Goal: Task Accomplishment & Management: Complete application form

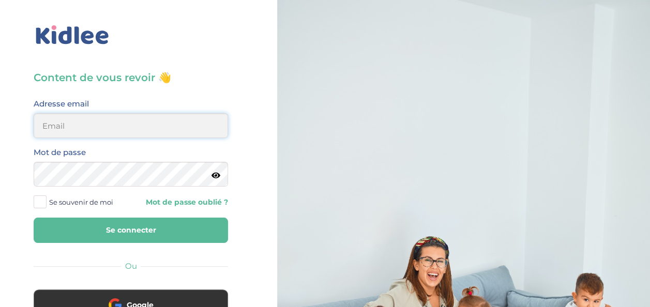
type input "[EMAIL_ADDRESS][DOMAIN_NAME]"
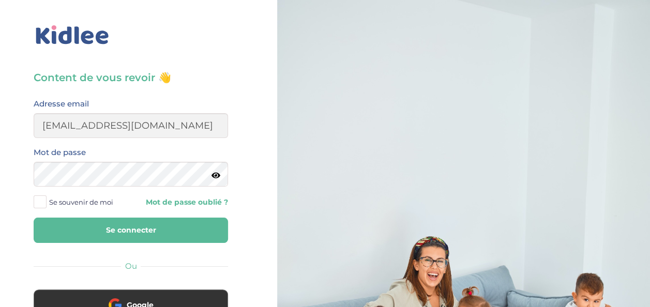
click at [177, 226] on button "Se connecter" at bounding box center [131, 230] width 194 height 25
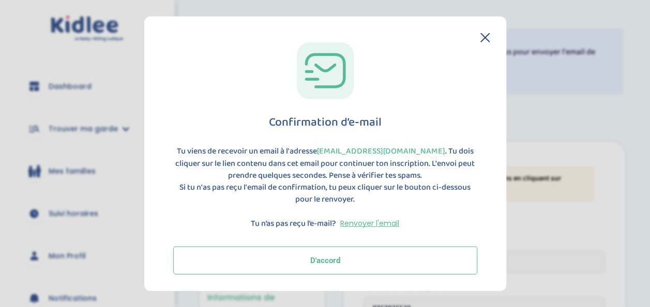
click at [344, 263] on button "D'accord" at bounding box center [325, 260] width 304 height 28
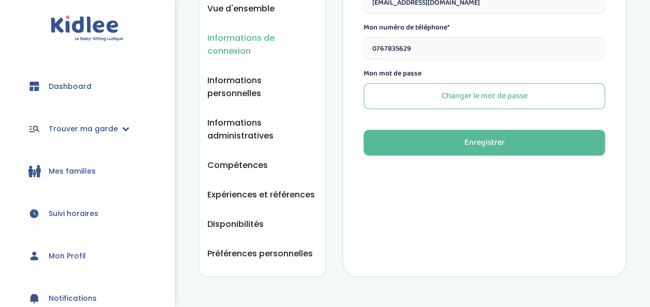
scroll to position [278, 0]
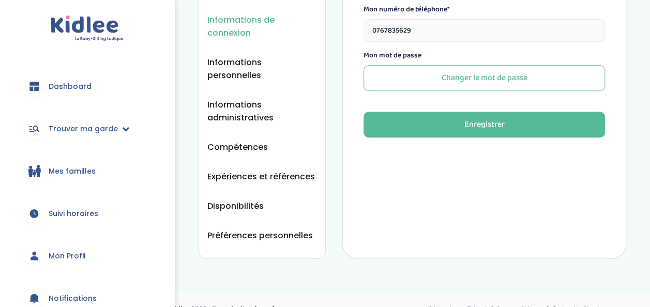
click at [80, 128] on span "Trouver ma garde" at bounding box center [83, 129] width 69 height 11
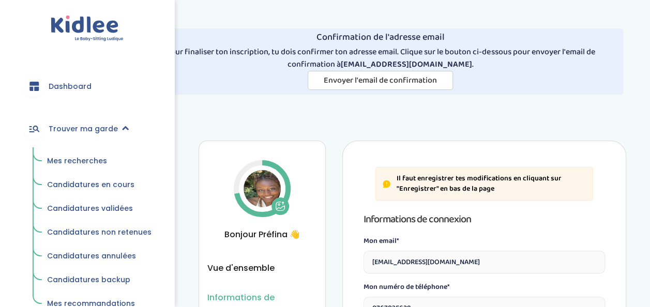
click at [95, 159] on span "Mes recherches" at bounding box center [77, 161] width 60 height 10
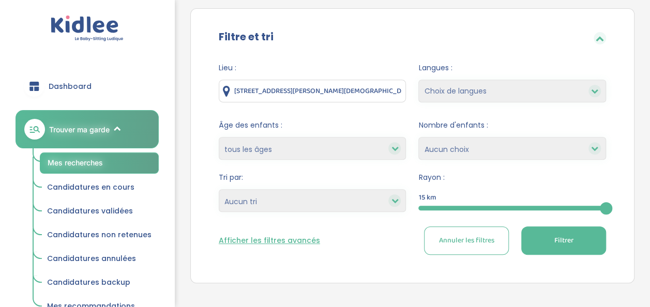
scroll to position [199, 0]
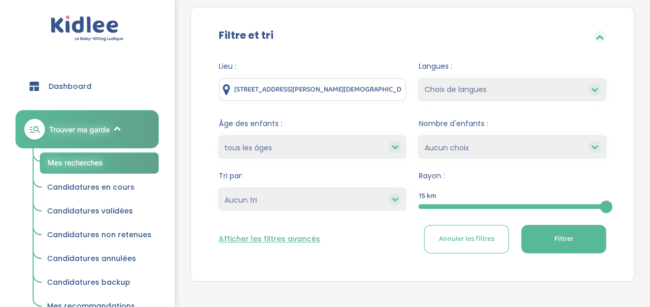
click at [302, 85] on input "11 Avenue du Général de Gaulle , Saint-Ouen-l'Aumône, France" at bounding box center [313, 89] width 188 height 23
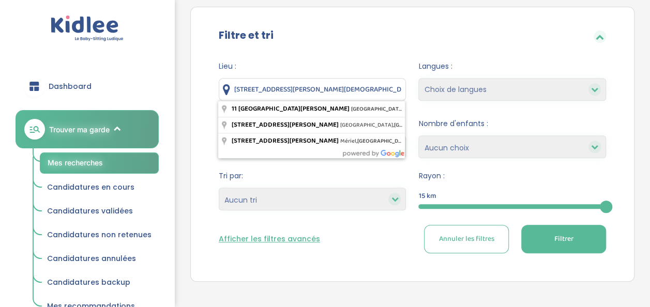
click at [302, 85] on input "11 Avenue du Général de Gaulle , Saint-Ouen-l'Aumône, France" at bounding box center [313, 89] width 188 height 23
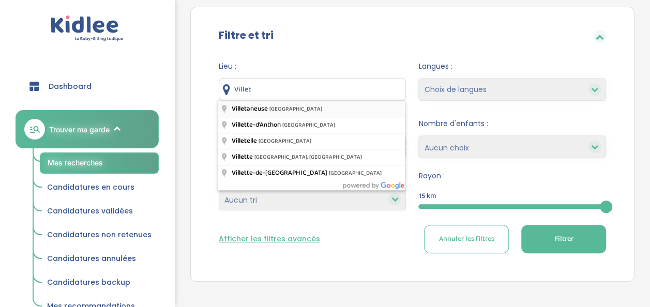
type input "Villetaneuse, France"
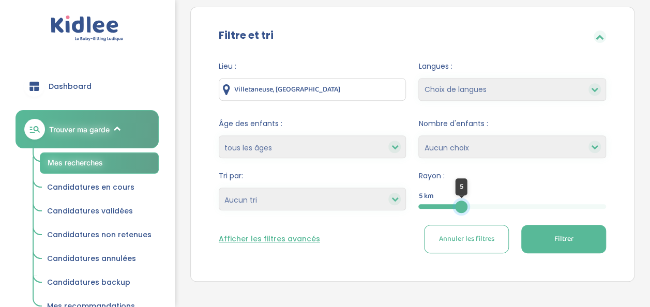
drag, startPoint x: 606, startPoint y: 206, endPoint x: 461, endPoint y: 217, distance: 145.2
click at [461, 217] on form "Lieu : Villetaneuse, France Langues : Choix de langues Allemand Anglais Arabe E…" at bounding box center [412, 157] width 387 height 192
click at [550, 233] on button "Filtrer" at bounding box center [563, 239] width 85 height 28
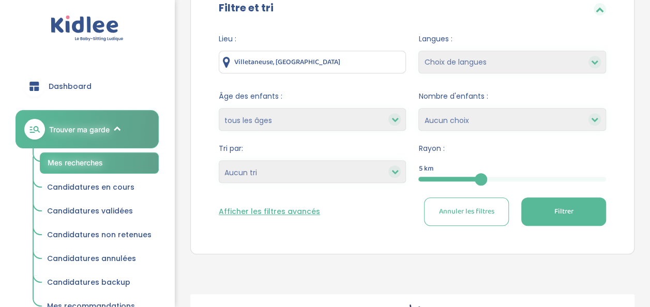
scroll to position [222, 0]
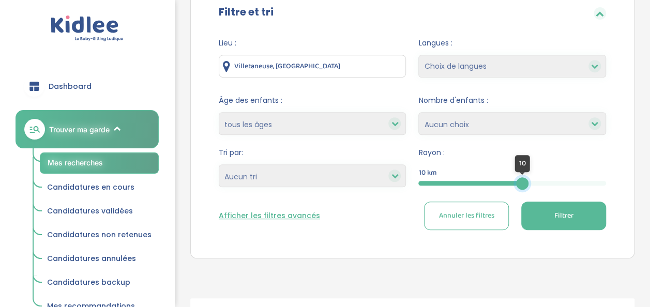
drag, startPoint x: 479, startPoint y: 179, endPoint x: 522, endPoint y: 178, distance: 43.4
click at [522, 178] on div at bounding box center [522, 183] width 12 height 12
click at [556, 213] on span "Filtrer" at bounding box center [563, 215] width 19 height 11
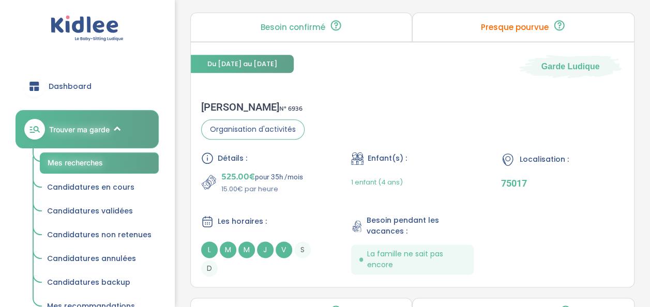
scroll to position [526, 0]
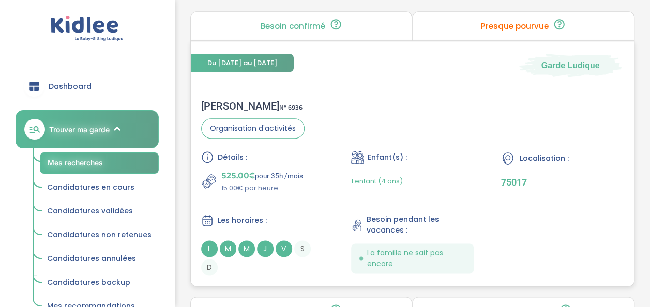
click at [415, 92] on div "Marie G . N° 6936 Organisation d'activités Détails : 525.00€ pour 35h /mois 15.…" at bounding box center [412, 187] width 443 height 196
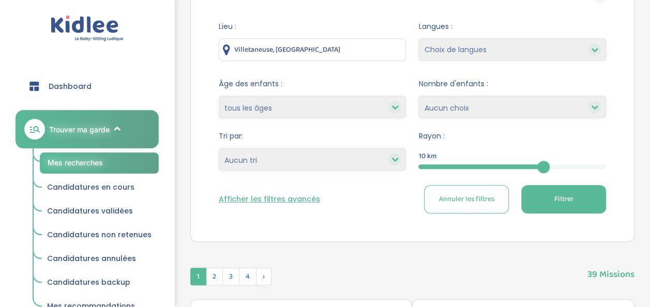
scroll to position [243, 0]
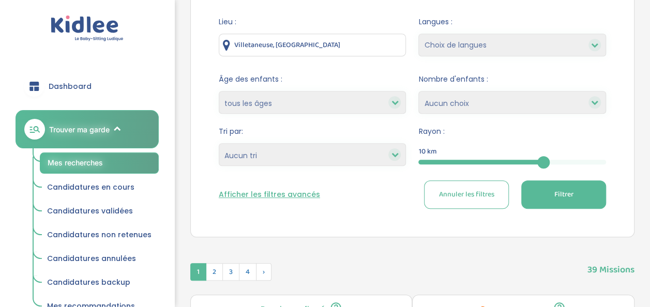
click at [369, 161] on select "Heures par semaine (croissant) Heures par semaine (décroissant) Date de démarra…" at bounding box center [313, 154] width 188 height 23
select select "salary_desc"
click at [219, 143] on select "Heures par semaine (croissant) Heures par semaine (décroissant) Date de démarra…" at bounding box center [313, 154] width 188 height 23
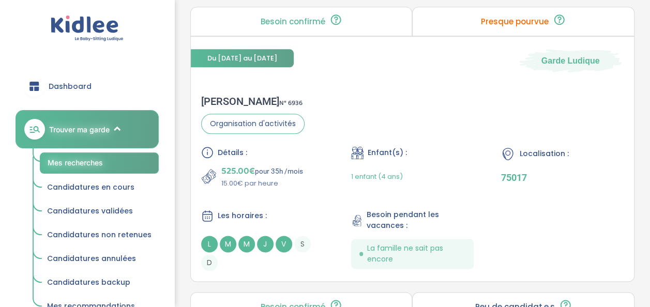
scroll to position [535, 0]
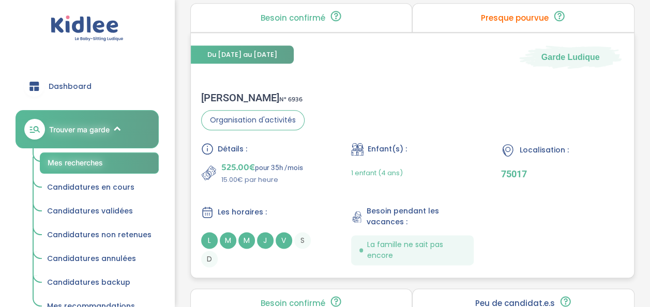
click at [364, 117] on div "Marie G . N° 6936 Organisation d'activités Détails : 525.00€ pour 35h /mois 15.…" at bounding box center [412, 179] width 443 height 196
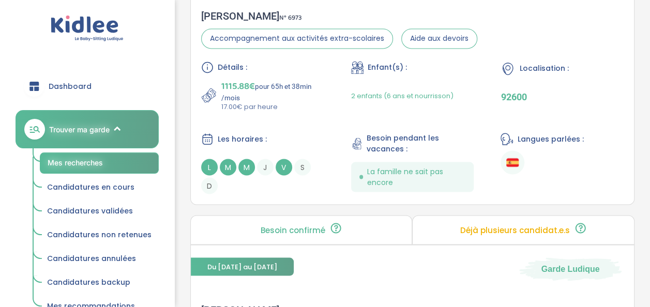
scroll to position [903, 0]
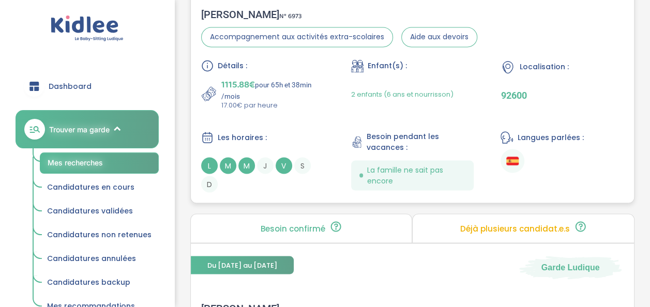
click at [301, 93] on p "1115.88€ pour 65h et 38min /mois" at bounding box center [272, 88] width 103 height 23
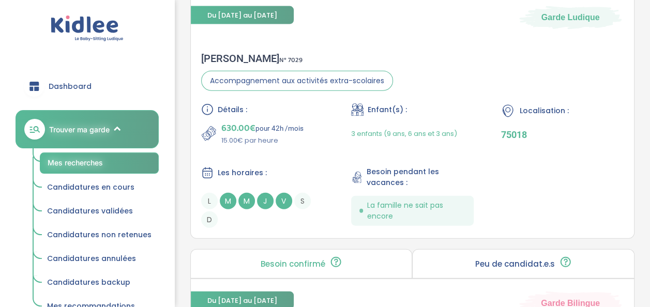
scroll to position [1154, 0]
click at [281, 103] on div "Détails :" at bounding box center [262, 109] width 123 height 12
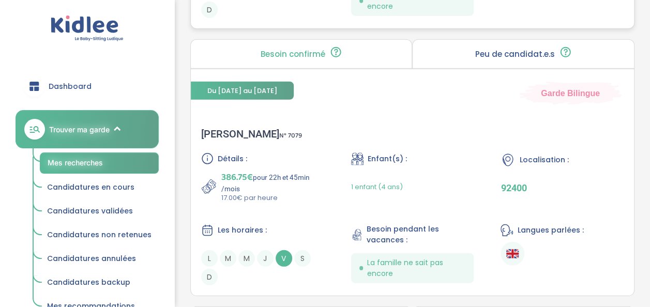
scroll to position [1418, 0]
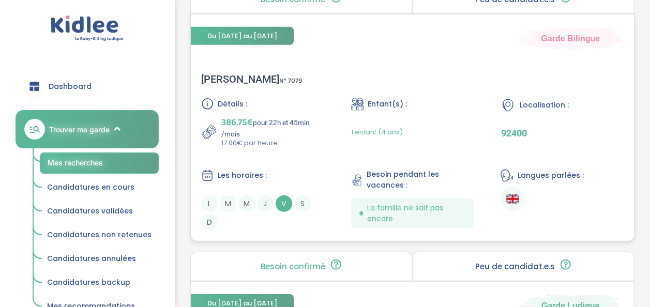
click at [274, 151] on div "Détails : 386.75€ pour 22h et 45min /mois 17.00€ par heure Enfant(s) : 1 enfant…" at bounding box center [412, 164] width 422 height 133
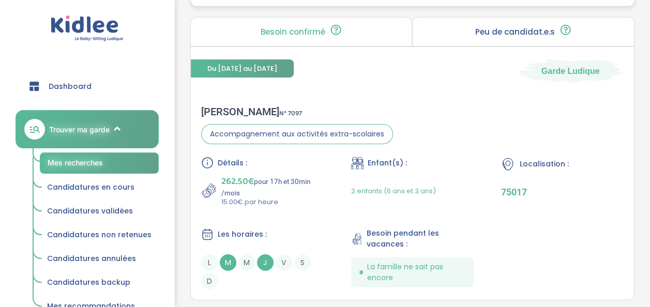
scroll to position [1711, 0]
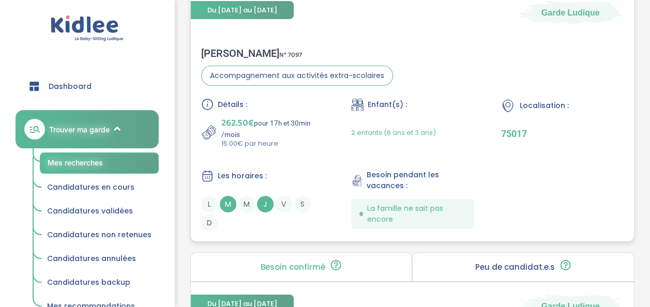
click at [295, 153] on div "Détails : 262.50€ pour 17h et 30min /mois 15.00€ par heure Enfant(s) : 2 enfant…" at bounding box center [412, 164] width 422 height 133
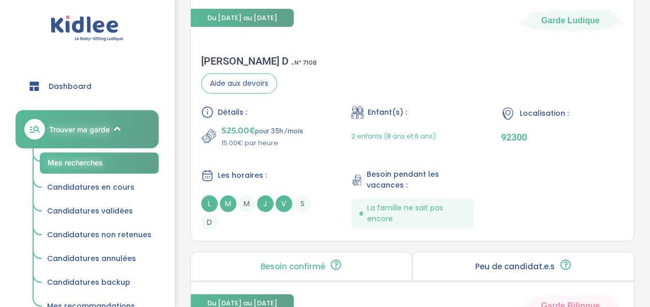
scroll to position [1997, 0]
click at [284, 59] on div "Armelle D . N° 7108 Aide aux devoirs Détails : 525.00€ pour 35h /mois 15.00€ pa…" at bounding box center [412, 142] width 443 height 196
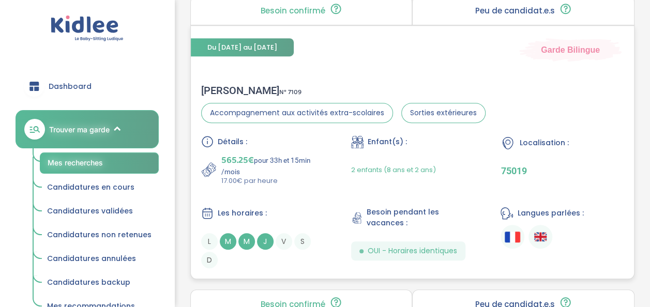
click at [306, 142] on div "Détails : 565.25€ pour 33h et 15min /mois 17.00€ par heure" at bounding box center [262, 160] width 123 height 51
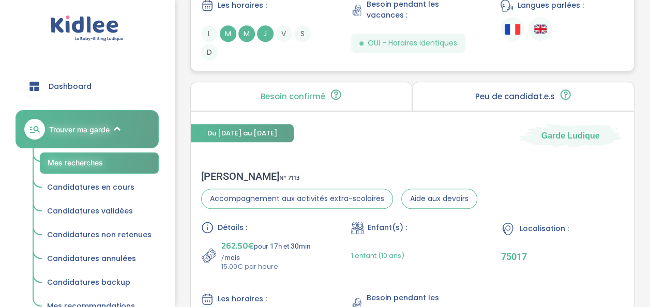
scroll to position [2595, 0]
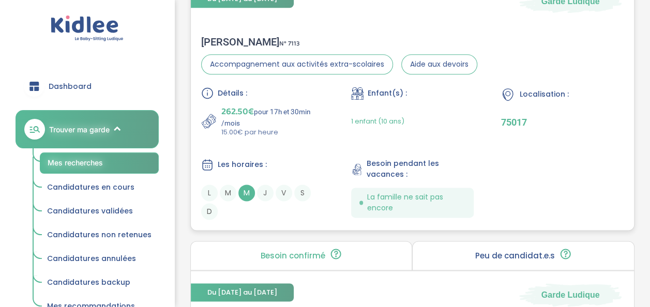
click at [297, 105] on p "262.50€ pour 17h et 30min /mois" at bounding box center [272, 115] width 103 height 23
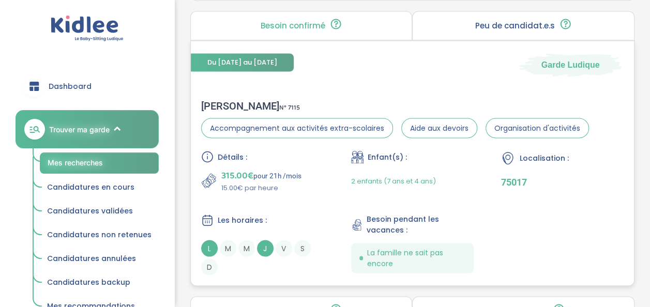
scroll to position [2826, 0]
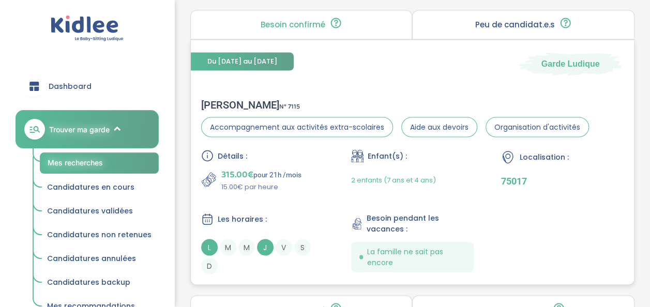
click at [305, 159] on div "Détails : 315.00€ pour 21h /mois 15.00€ par heure" at bounding box center [262, 170] width 123 height 42
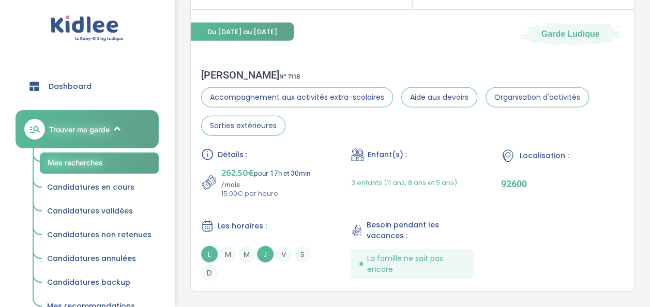
scroll to position [3162, 0]
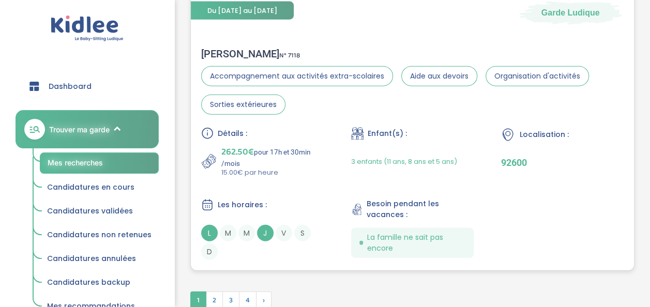
click at [293, 148] on p "262.50€ pour 17h et 30min /mois" at bounding box center [272, 156] width 103 height 23
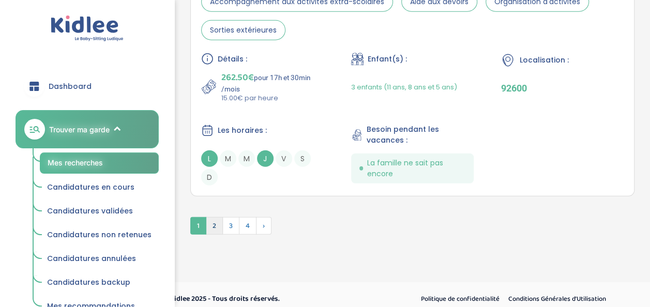
click at [211, 222] on span "2" at bounding box center [214, 226] width 17 height 18
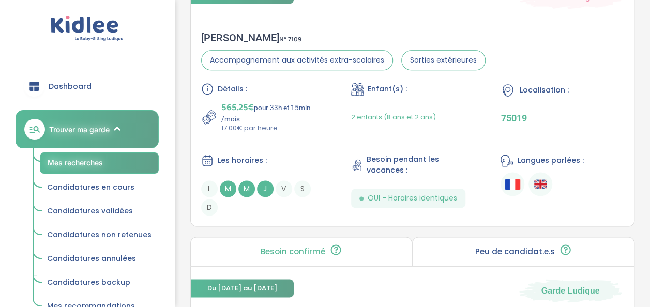
scroll to position [595, 0]
click at [307, 107] on p "565.25€ pour 33h et 15min /mois" at bounding box center [272, 111] width 103 height 23
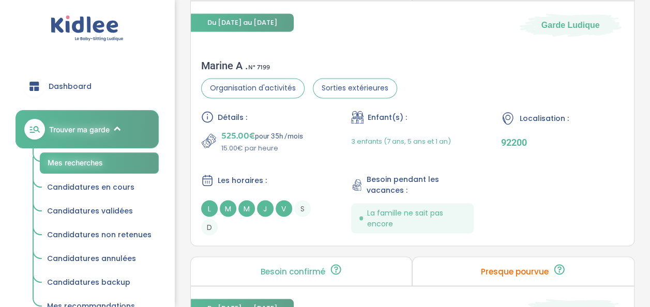
scroll to position [841, 0]
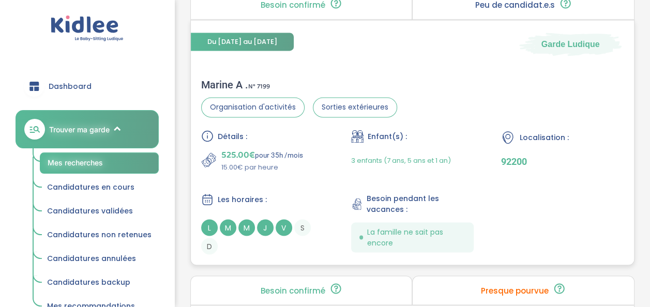
click at [298, 151] on p "525.00€ pour 35h /mois" at bounding box center [262, 154] width 82 height 14
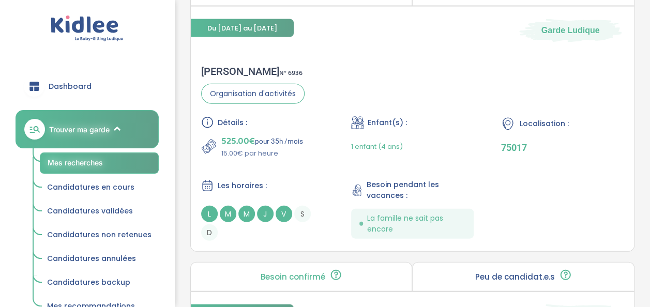
scroll to position [1140, 0]
click at [307, 142] on div "525.00€ pour 35h /mois 15.00€ par heure" at bounding box center [262, 146] width 123 height 25
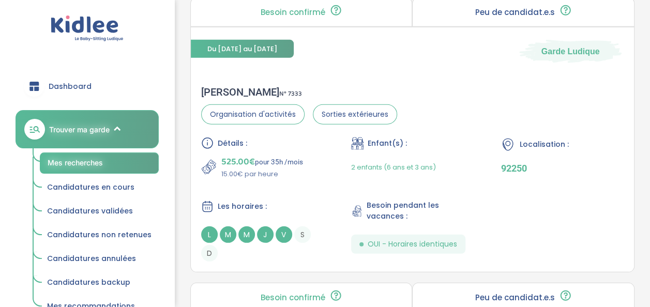
scroll to position [1404, 0]
click at [279, 92] on span "N° 7333" at bounding box center [290, 94] width 23 height 11
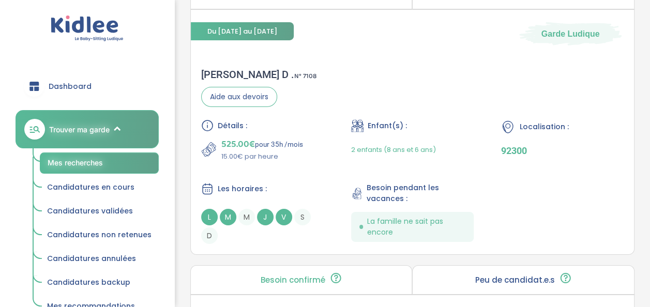
scroll to position [1706, 0]
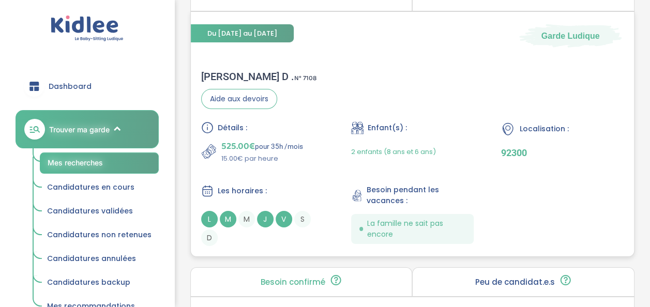
click at [308, 124] on div "Détails :" at bounding box center [262, 128] width 123 height 12
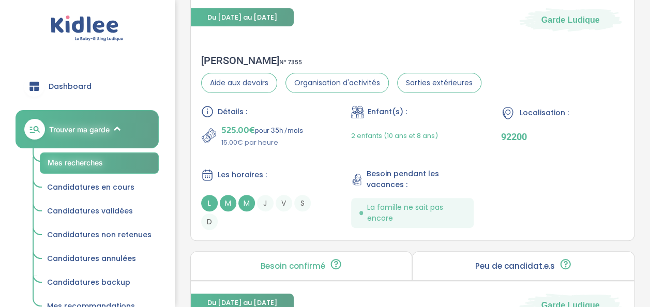
scroll to position [2008, 0]
click at [287, 172] on div "Les horaires :" at bounding box center [262, 174] width 123 height 13
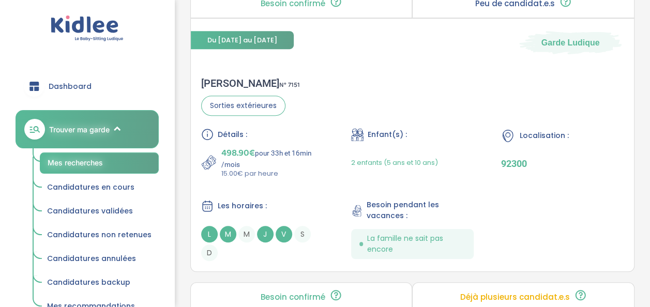
scroll to position [2271, 0]
click at [291, 150] on p "498.90€ pour 33h et 16min /mois" at bounding box center [272, 156] width 103 height 23
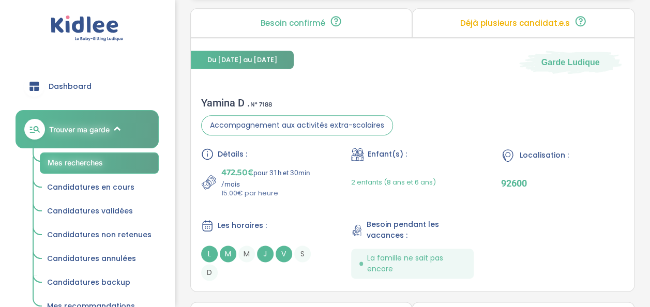
scroll to position [2559, 0]
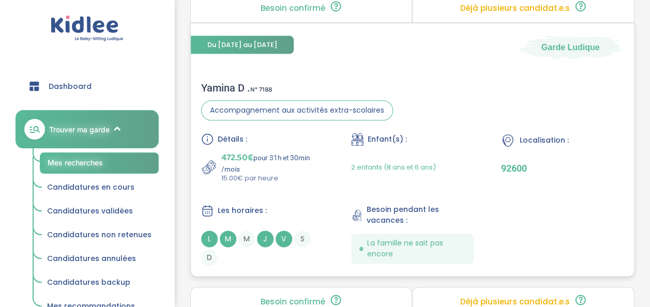
click at [314, 173] on p "15.00€ par heure" at bounding box center [272, 178] width 103 height 10
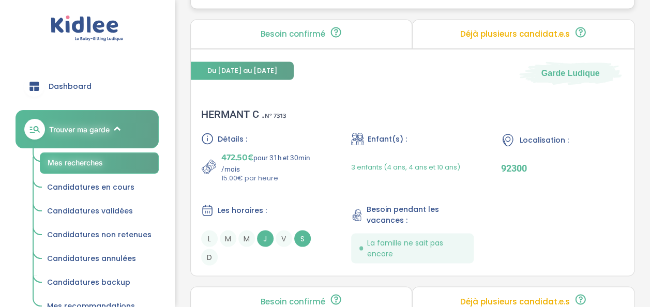
scroll to position [2859, 0]
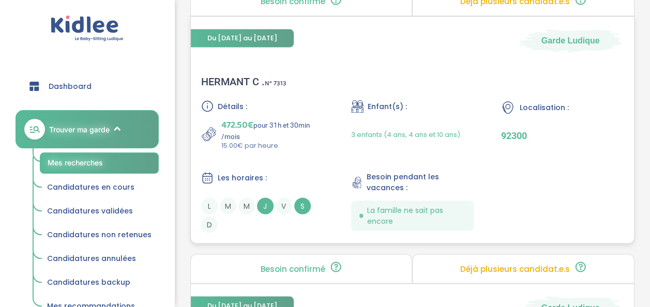
click at [275, 129] on p "472.50€ pour 31h et 30min /mois" at bounding box center [272, 128] width 103 height 23
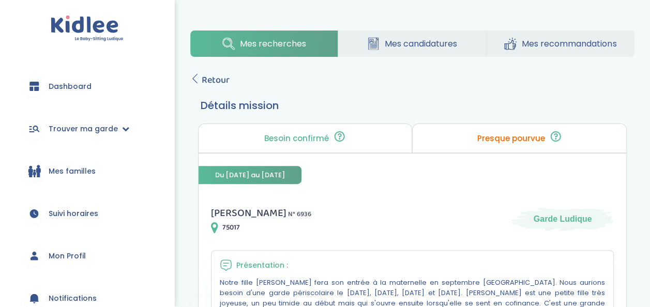
scroll to position [97, 0]
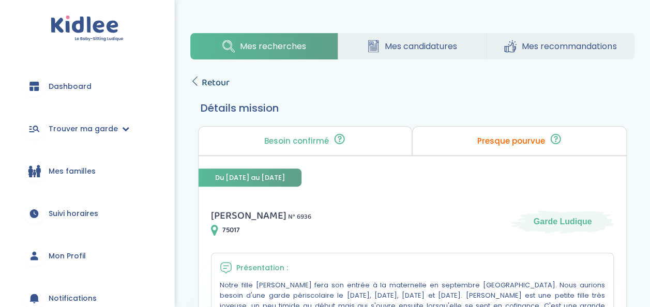
click at [213, 82] on span "Retour" at bounding box center [216, 82] width 28 height 14
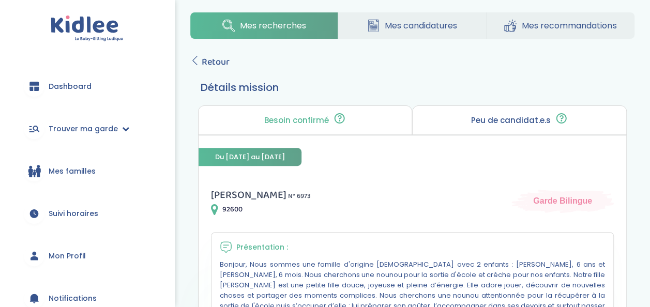
scroll to position [104, 0]
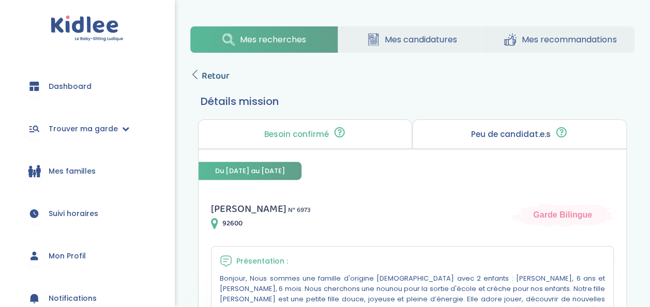
click at [221, 75] on span "Retour" at bounding box center [216, 76] width 28 height 14
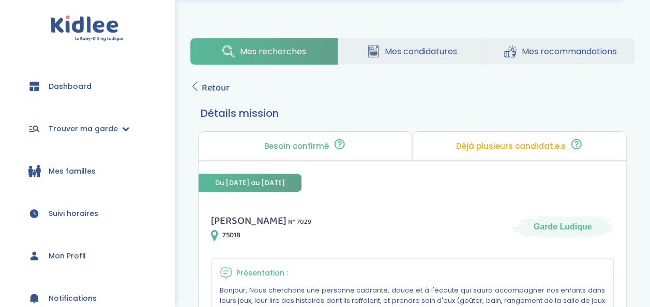
scroll to position [69, 0]
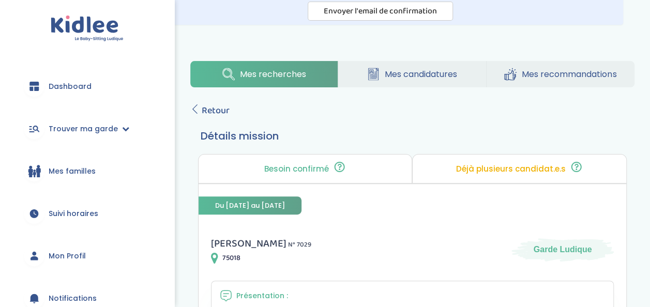
click at [217, 114] on span "Retour" at bounding box center [216, 110] width 28 height 14
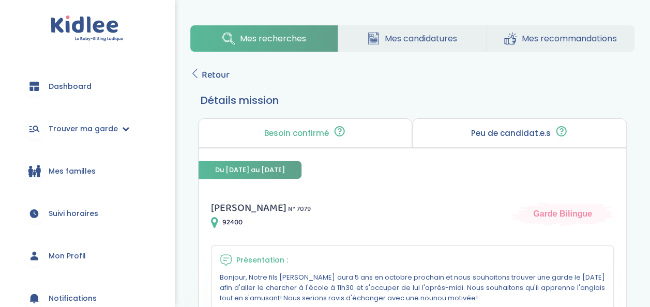
scroll to position [77, 0]
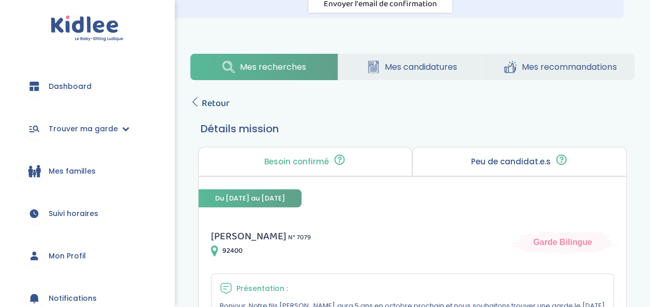
click at [211, 109] on span "Retour" at bounding box center [216, 103] width 28 height 14
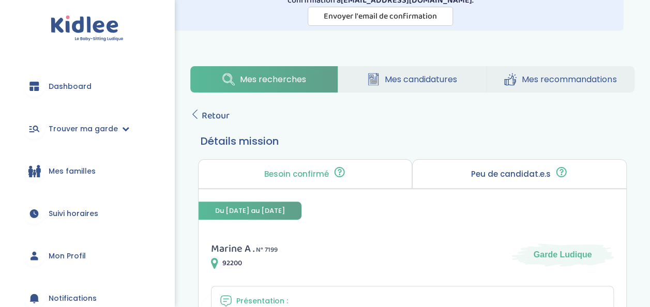
scroll to position [44, 0]
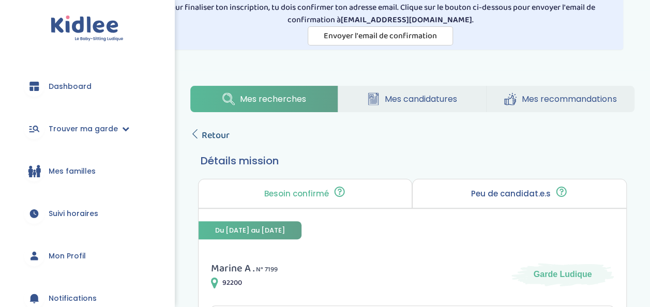
click at [219, 140] on span "Retour" at bounding box center [216, 135] width 28 height 14
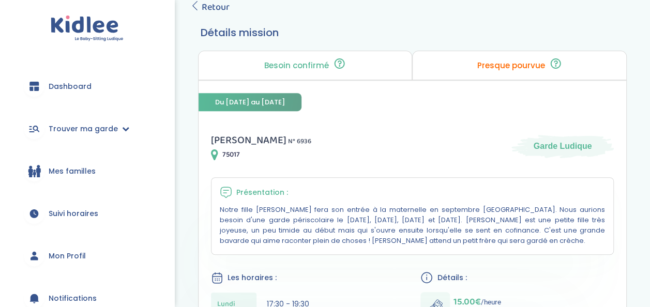
scroll to position [165, 0]
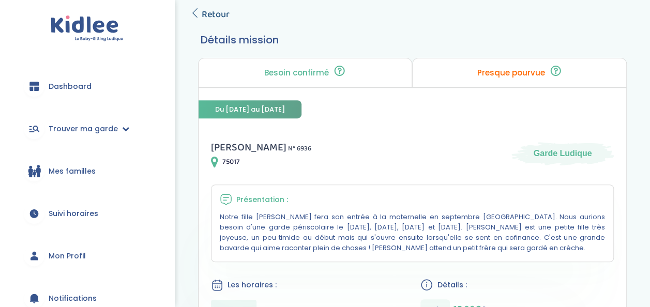
click at [221, 17] on span "Retour" at bounding box center [216, 14] width 28 height 14
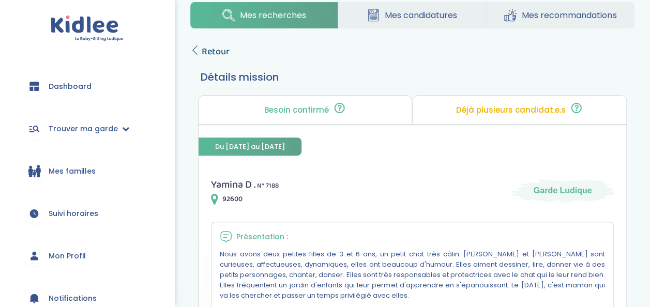
scroll to position [126, 0]
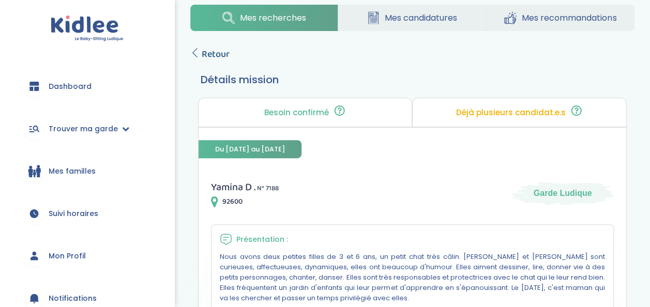
click at [225, 56] on span "Retour" at bounding box center [216, 54] width 28 height 14
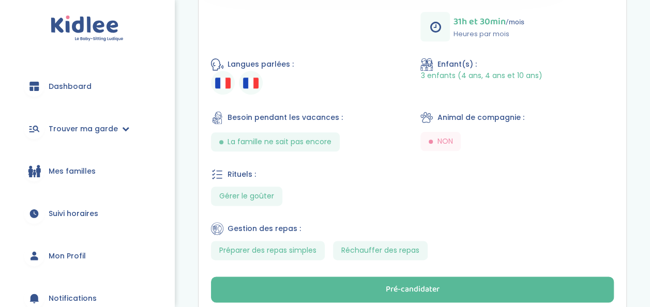
scroll to position [577, 0]
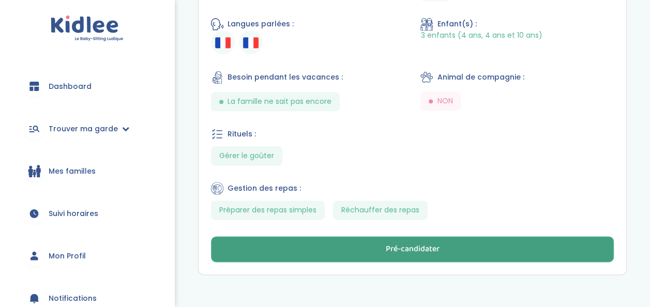
click at [349, 244] on button "Pré-candidater" at bounding box center [412, 249] width 403 height 26
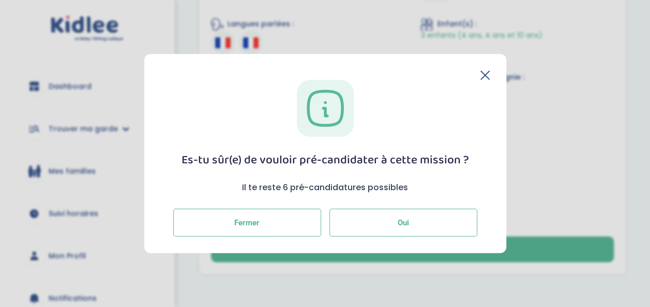
click at [399, 215] on button "Oui" at bounding box center [403, 222] width 148 height 28
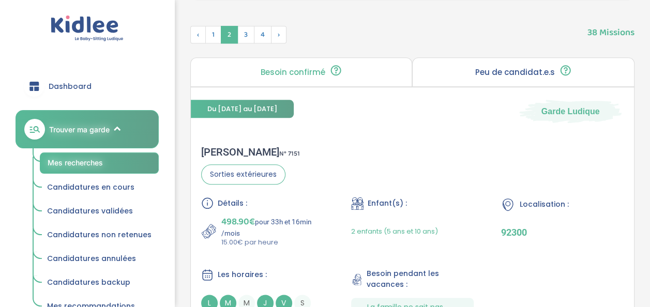
scroll to position [508, 0]
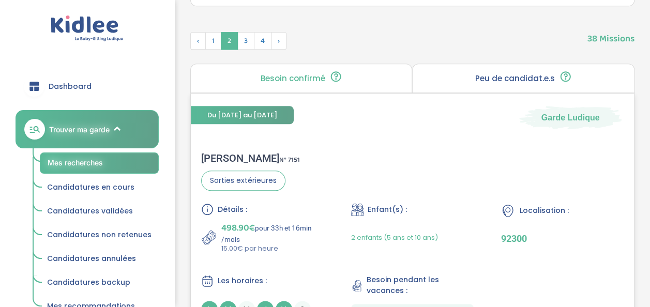
click at [326, 199] on div "[PERSON_NAME] N° 7151 Sorties extérieures Détails : 498.90€ pour 33h et 16min /…" at bounding box center [412, 244] width 443 height 205
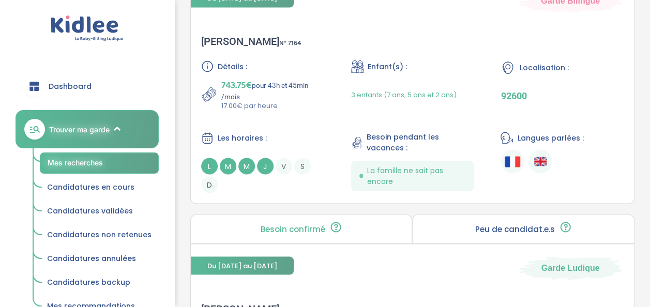
scroll to position [919, 0]
click at [302, 177] on div "L M M J V S D" at bounding box center [262, 174] width 123 height 35
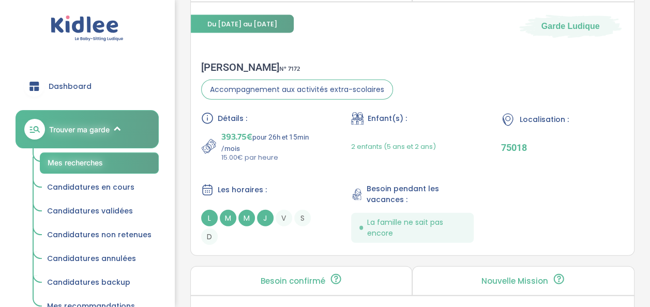
scroll to position [1161, 0]
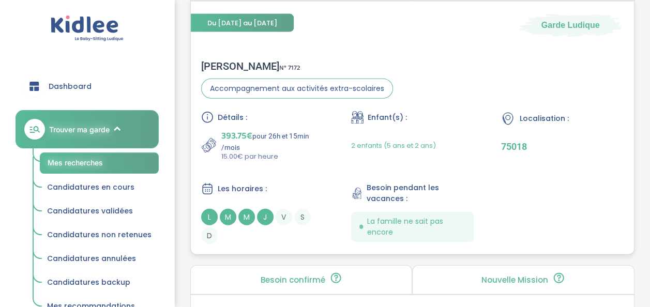
click at [308, 156] on p "15.00€ par heure" at bounding box center [272, 157] width 103 height 10
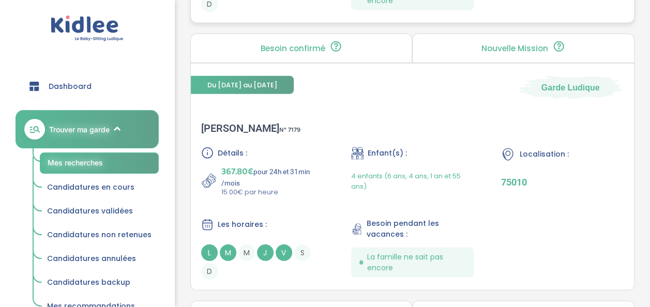
scroll to position [1487, 0]
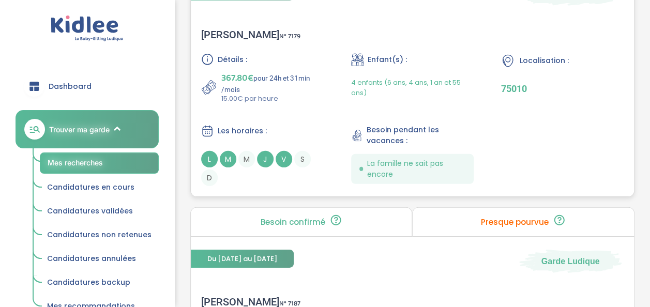
click at [294, 115] on div "Détails : 367.80€ pour 24h et 31min /mois 15.00€ par heure Enfant(s) : 4 enfant…" at bounding box center [412, 119] width 422 height 133
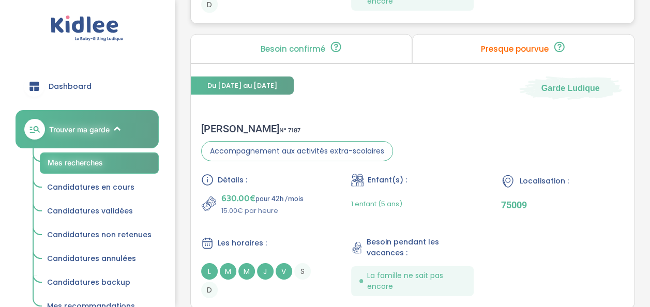
scroll to position [1696, 0]
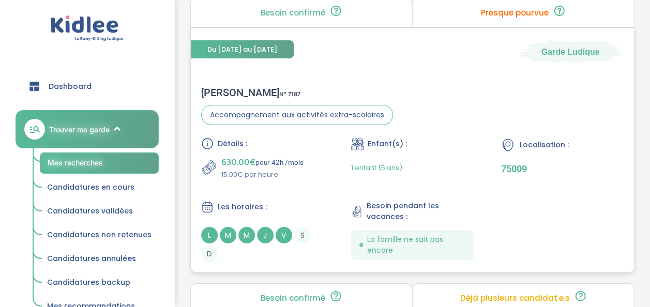
click at [298, 164] on p "630.00€ pour 42h /mois" at bounding box center [262, 162] width 82 height 14
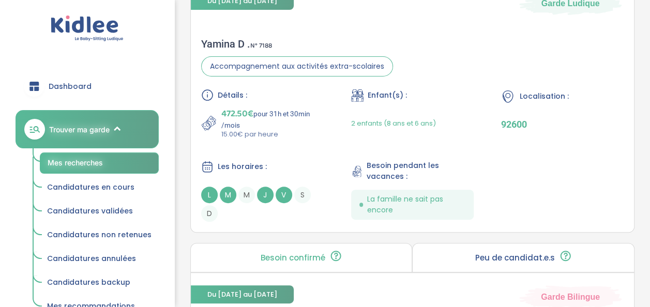
scroll to position [2031, 0]
click at [313, 115] on p "472.50€ pour 31h et 30min /mois" at bounding box center [272, 117] width 103 height 23
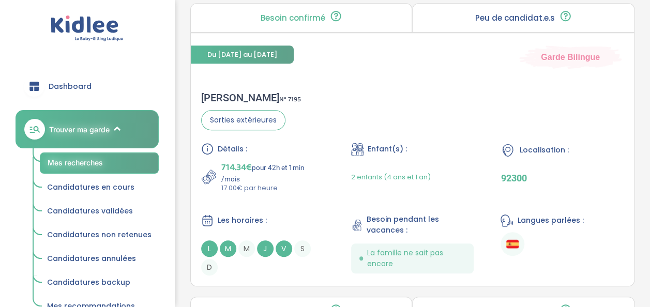
scroll to position [2272, 0]
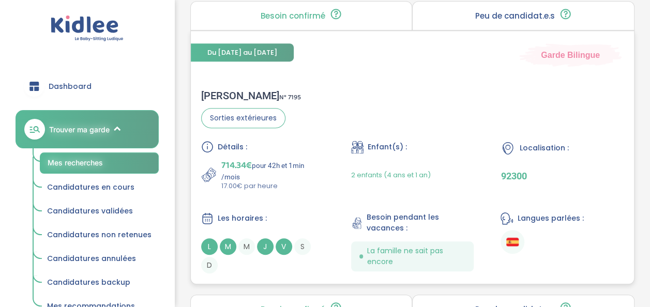
click at [307, 163] on p "714.34€ pour 42h et 1min /mois" at bounding box center [272, 169] width 103 height 23
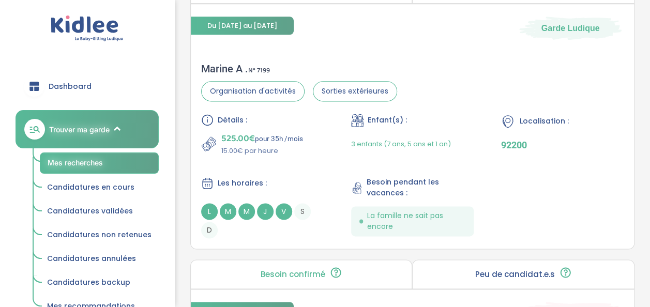
scroll to position [2595, 0]
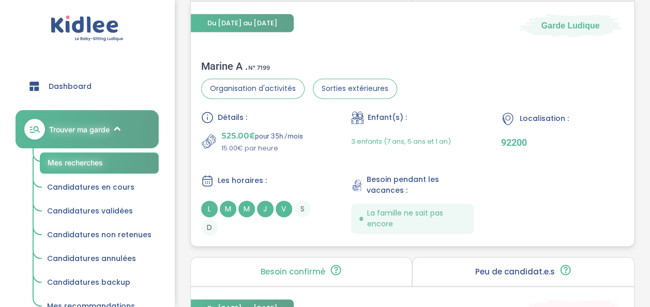
click at [307, 79] on section "Organisation d'activités Sorties extérieures" at bounding box center [299, 89] width 196 height 20
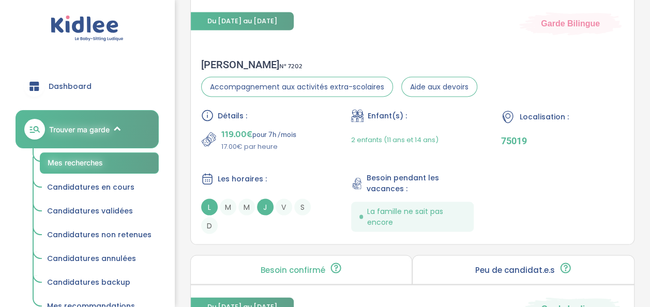
scroll to position [2884, 0]
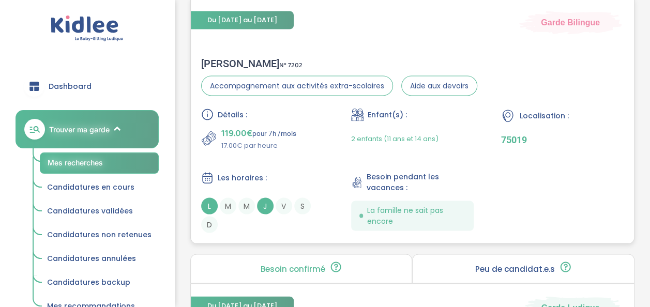
click at [315, 137] on div "119.00€ pour 7h /mois 17.00€ par heure" at bounding box center [262, 138] width 123 height 25
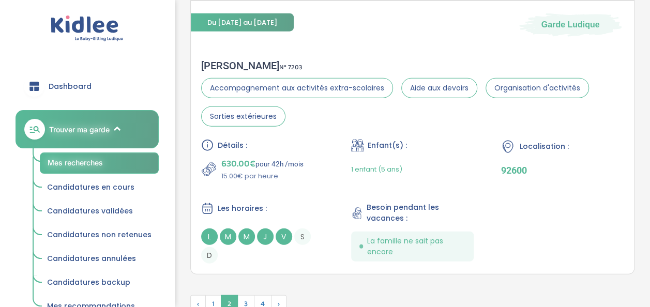
scroll to position [3168, 0]
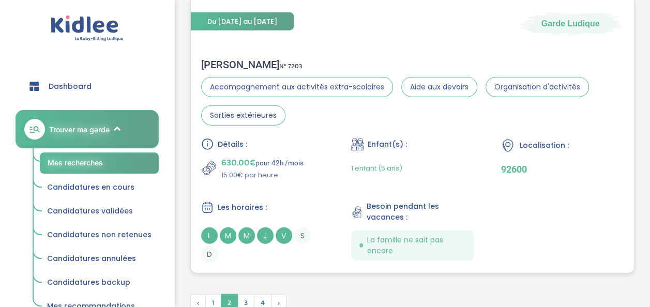
click at [306, 172] on div "630.00€ pour 42h /mois 15.00€ par heure" at bounding box center [262, 168] width 123 height 25
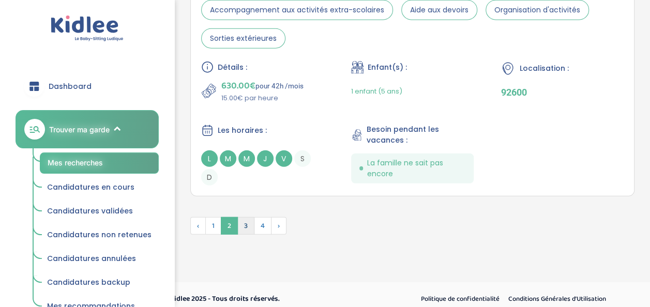
click at [247, 217] on span "3" at bounding box center [245, 226] width 17 height 18
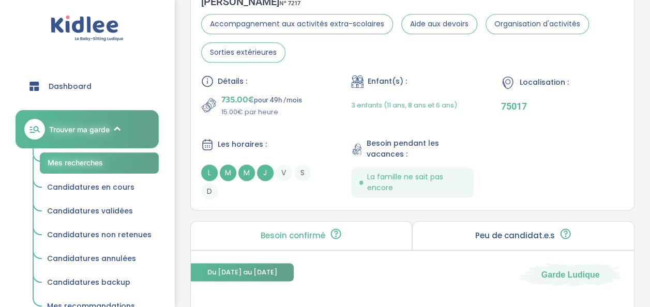
scroll to position [677, 0]
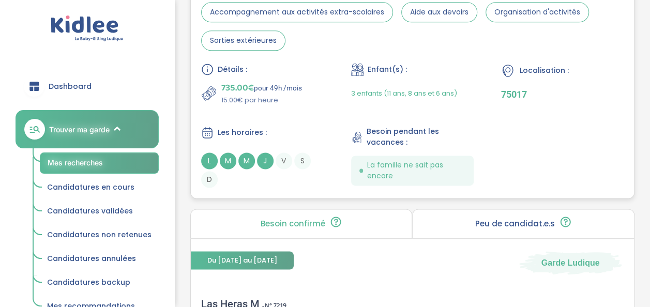
click at [264, 95] on p "15.00€ par heure" at bounding box center [261, 100] width 81 height 10
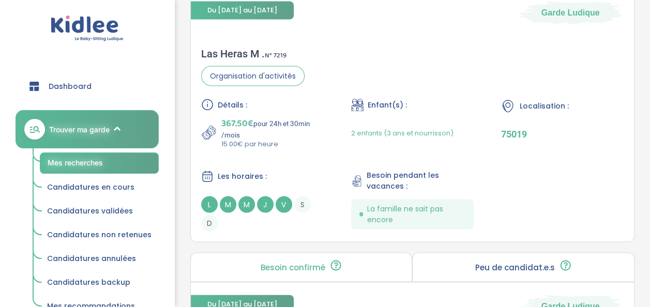
scroll to position [928, 0]
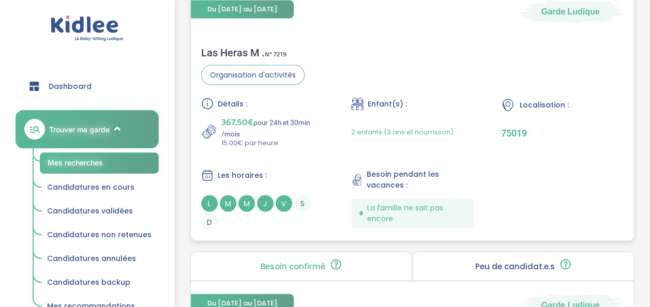
click at [280, 169] on div "Les horaires :" at bounding box center [262, 175] width 123 height 13
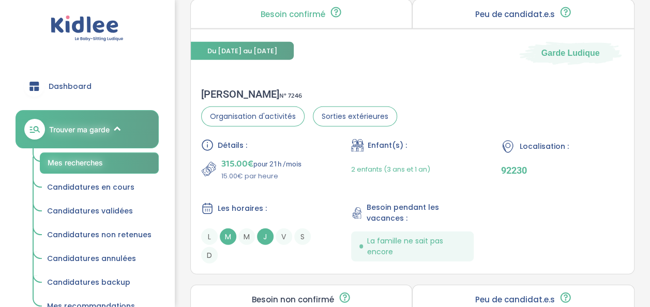
scroll to position [1178, 0]
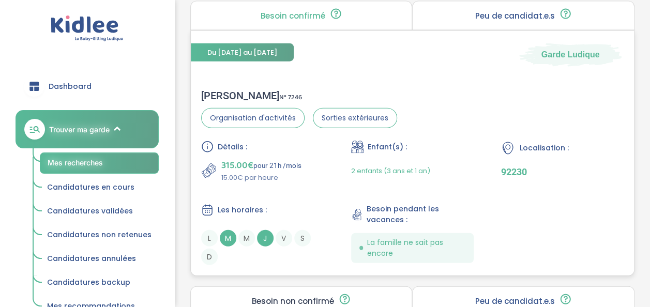
click at [291, 177] on p "15.00€ par heure" at bounding box center [261, 178] width 80 height 10
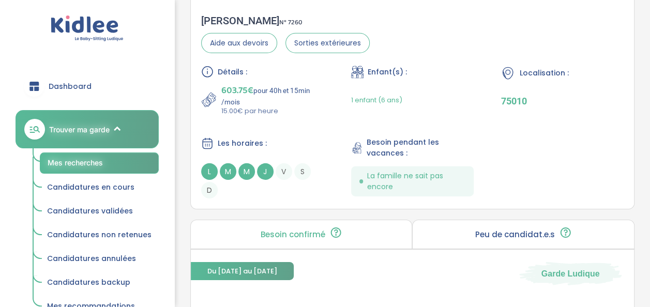
scroll to position [1501, 0]
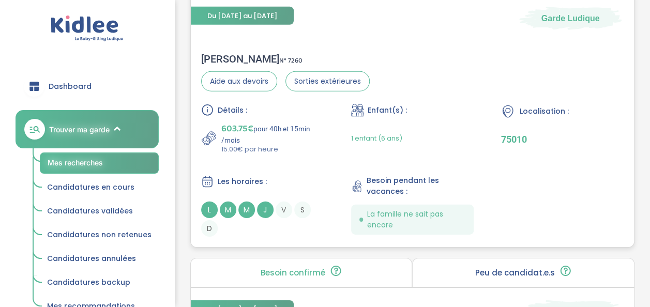
click at [300, 179] on div "Les horaires :" at bounding box center [262, 181] width 123 height 13
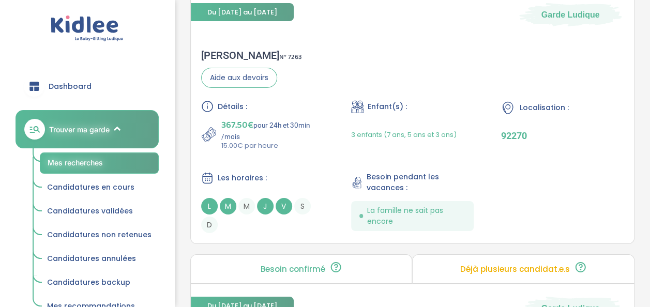
scroll to position [1797, 0]
click at [312, 135] on p "367.50€ pour 24h et 30min /mois" at bounding box center [272, 129] width 103 height 23
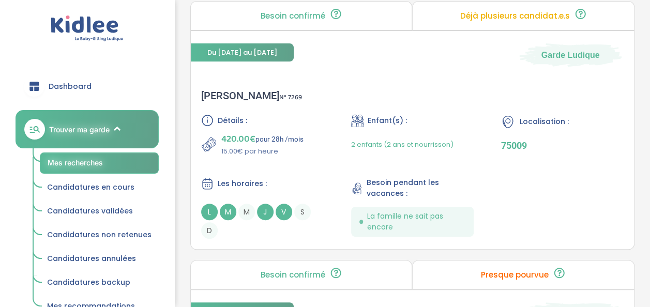
scroll to position [2052, 0]
click at [274, 166] on div "Détails : 420.00€ pour 28h /mois 15.00€ par heure Enfant(s) : 2 enfants (2 ans …" at bounding box center [412, 176] width 422 height 125
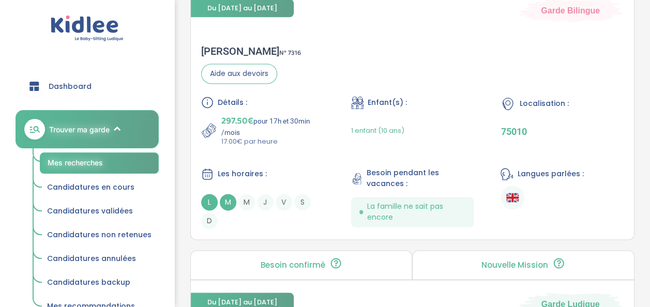
scroll to position [2639, 0]
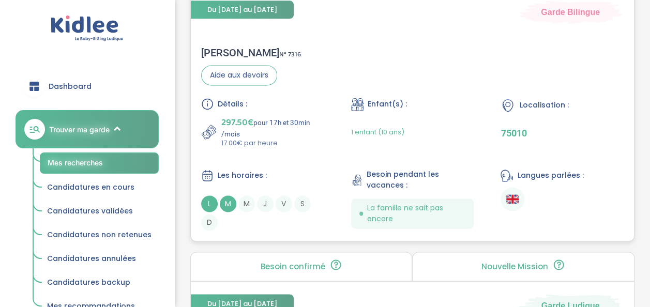
click at [298, 146] on div "Détails : 297.50€ pour 17h et 30min /mois 17.00€ par heure Enfant(s) : 1 enfant…" at bounding box center [412, 164] width 422 height 133
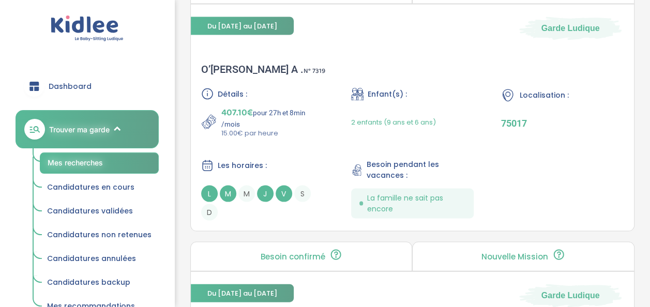
scroll to position [2901, 0]
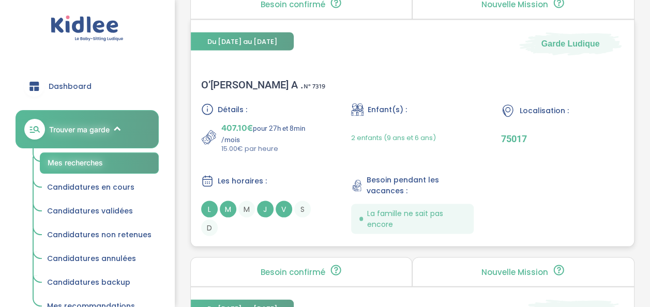
click at [313, 151] on div "Détails : 407.10€ pour 27h et 8min /mois 15.00€ par heure Enfant(s) : 2 enfants…" at bounding box center [412, 169] width 422 height 133
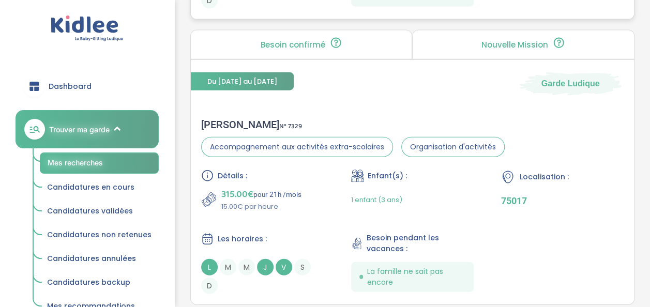
scroll to position [3169, 0]
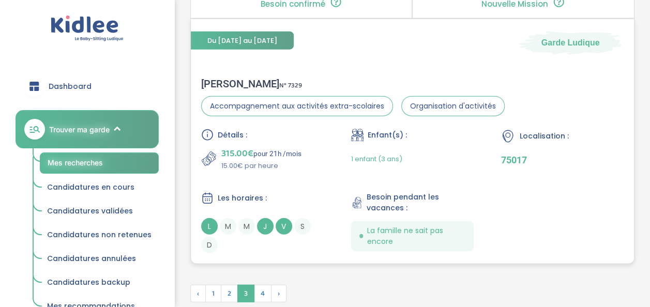
click at [278, 161] on p "15.00€ par heure" at bounding box center [261, 166] width 80 height 10
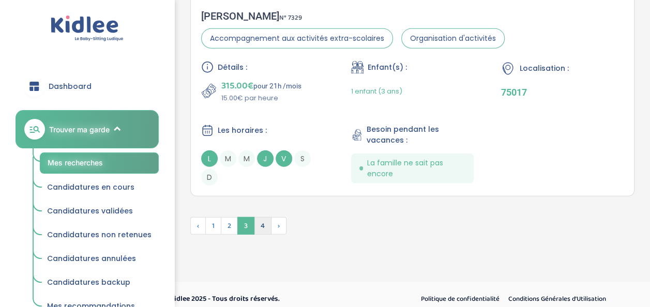
click at [261, 217] on span "4" at bounding box center [263, 226] width 18 height 18
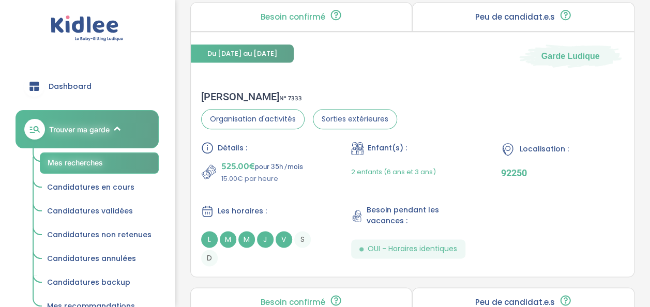
scroll to position [571, 0]
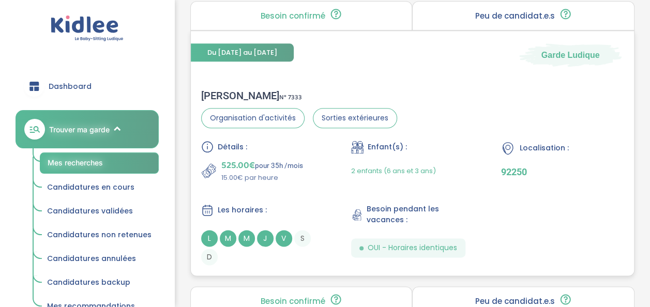
click at [278, 180] on div "Détails : 525.00€ pour 35h /mois 15.00€ par heure Enfant(s) : 2 enfants (6 ans …" at bounding box center [412, 203] width 422 height 125
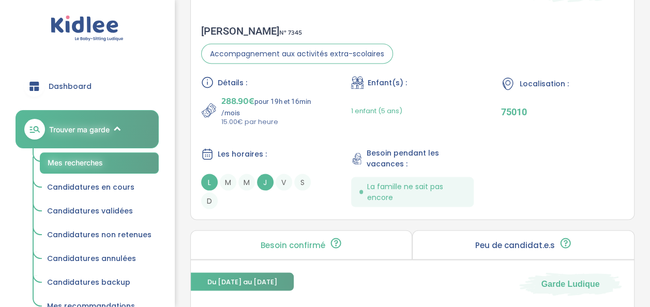
scroll to position [927, 0]
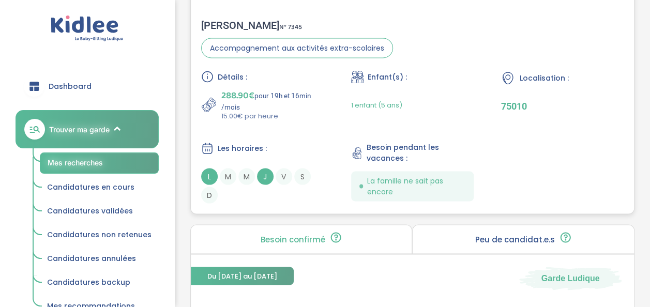
click at [310, 104] on p "288.90€ pour 19h et 16min /mois" at bounding box center [272, 99] width 103 height 23
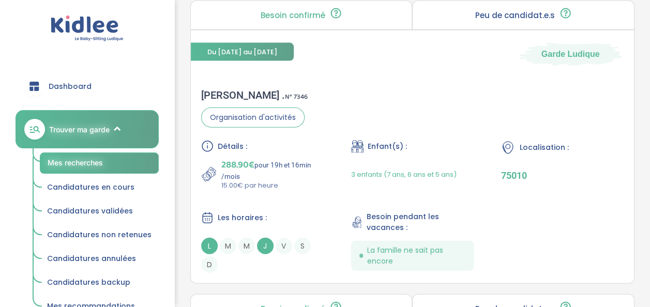
scroll to position [1157, 0]
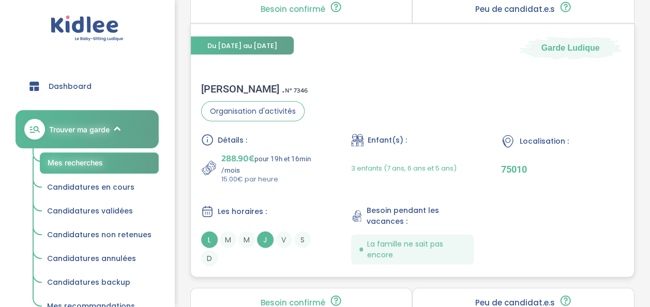
click at [305, 161] on p "288.90€ pour 19h et 16min /mois" at bounding box center [272, 163] width 103 height 23
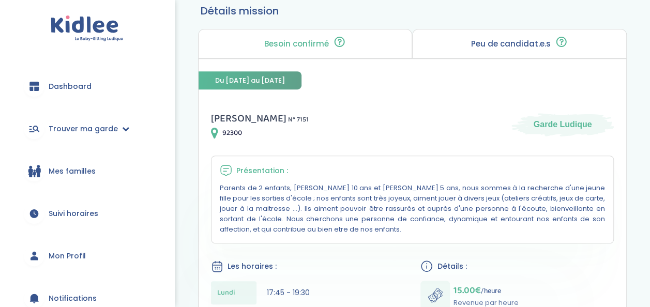
scroll to position [157, 0]
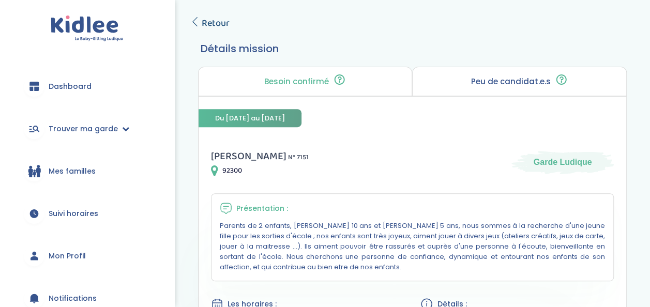
click at [208, 25] on span "Retour" at bounding box center [216, 23] width 28 height 14
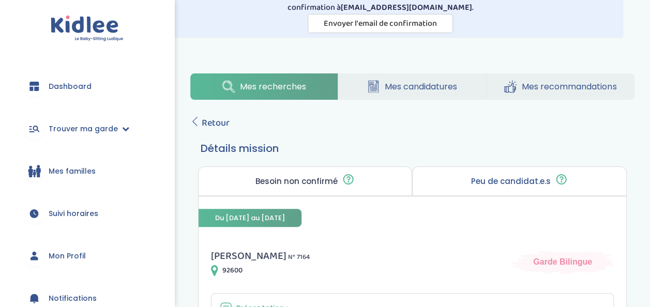
scroll to position [33, 0]
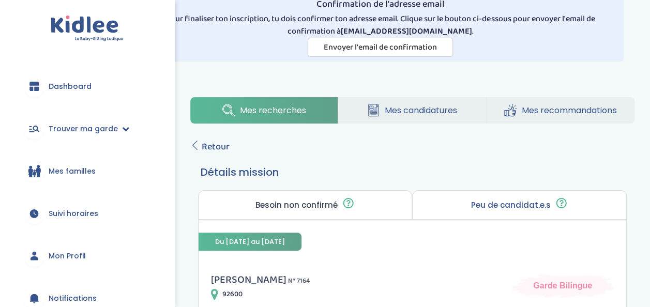
click at [218, 140] on span "Retour" at bounding box center [216, 147] width 28 height 14
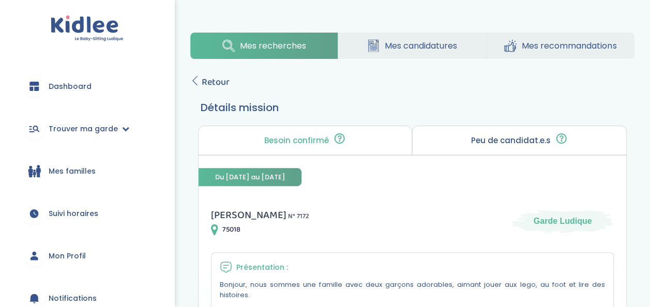
scroll to position [87, 0]
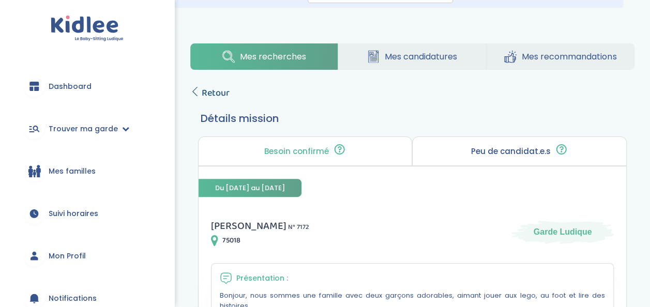
click at [202, 93] on span "Retour" at bounding box center [216, 93] width 28 height 14
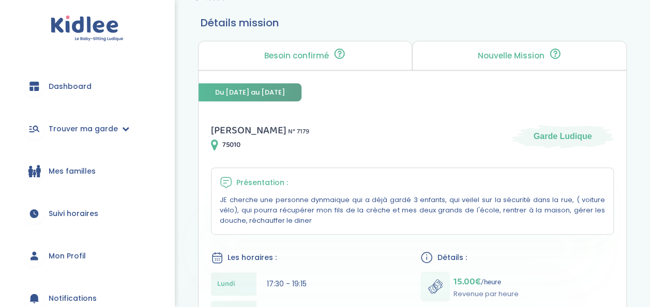
scroll to position [171, 0]
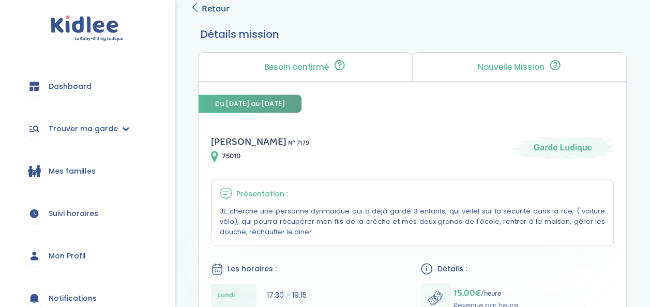
click at [208, 4] on span "Retour" at bounding box center [216, 9] width 28 height 14
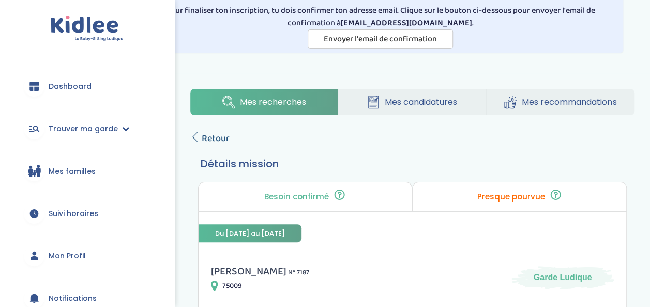
scroll to position [40, 0]
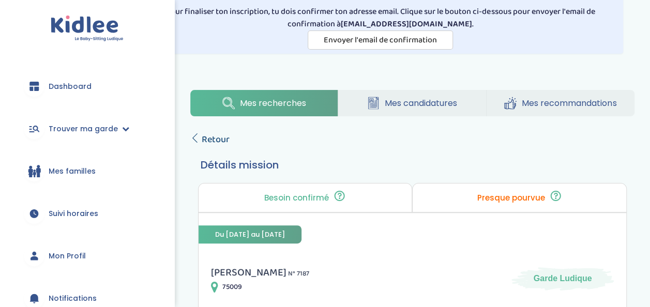
click at [211, 137] on span "Retour" at bounding box center [216, 139] width 28 height 14
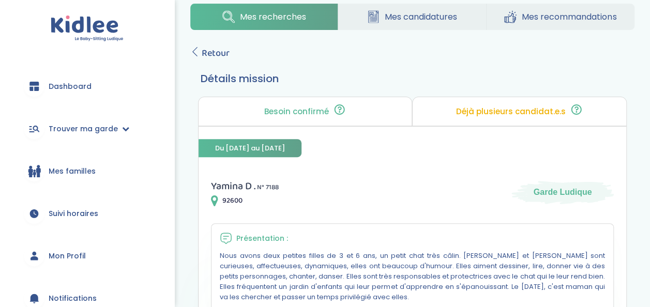
scroll to position [123, 0]
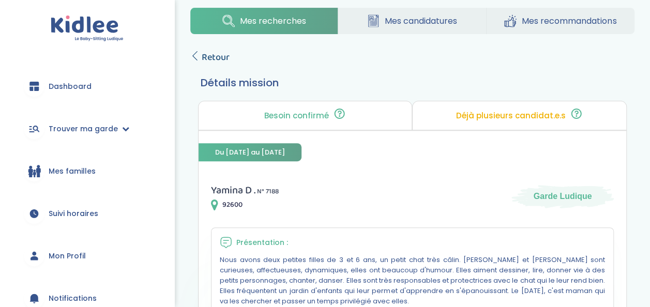
click at [216, 57] on span "Retour" at bounding box center [216, 57] width 28 height 14
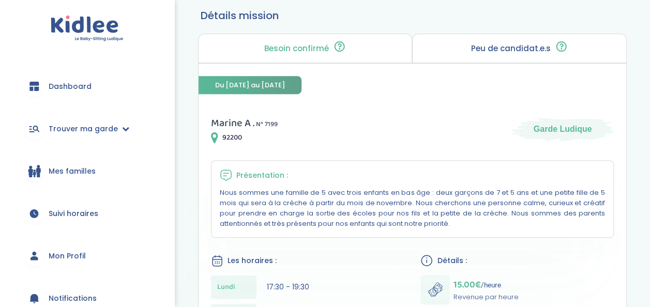
scroll to position [142, 0]
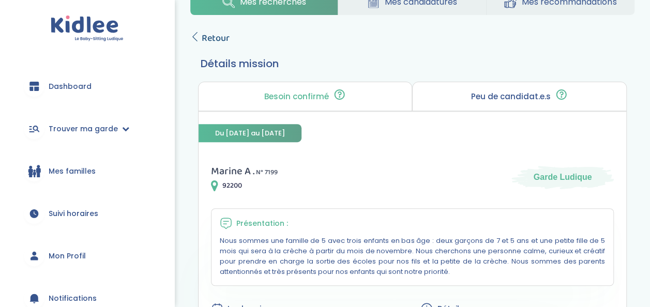
click at [215, 41] on span "Retour" at bounding box center [216, 38] width 28 height 14
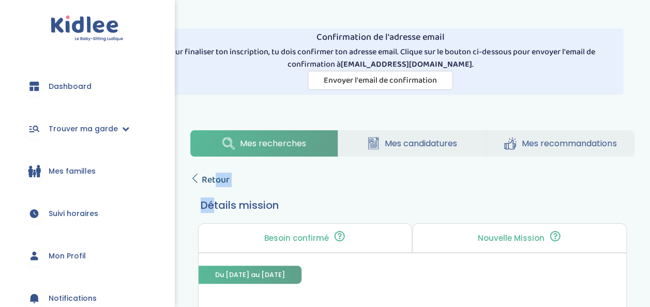
drag, startPoint x: 213, startPoint y: 188, endPoint x: 216, endPoint y: 177, distance: 11.8
click at [216, 177] on span "Retour" at bounding box center [216, 180] width 28 height 14
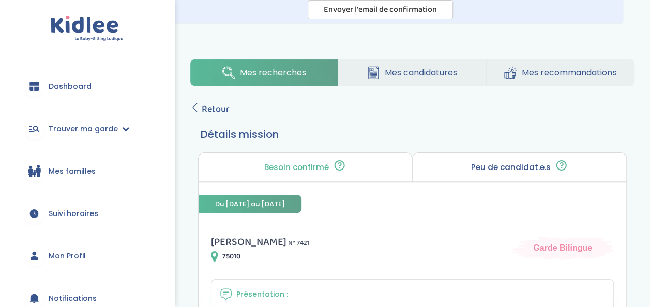
scroll to position [67, 0]
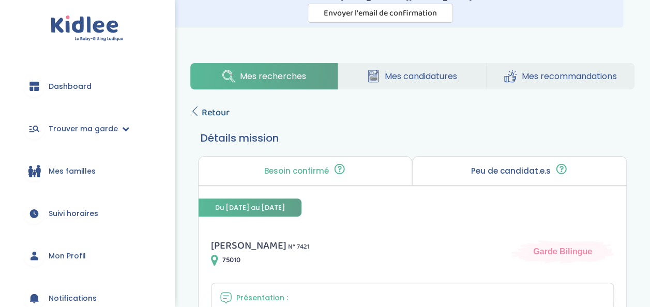
click at [209, 113] on span "Retour" at bounding box center [216, 112] width 28 height 14
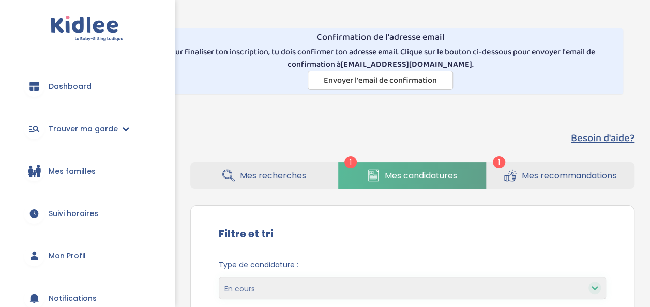
click at [517, 185] on link "Mes recommandations" at bounding box center [561, 175] width 148 height 26
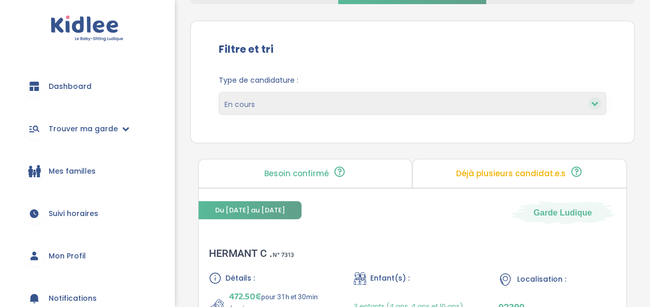
scroll to position [185, 0]
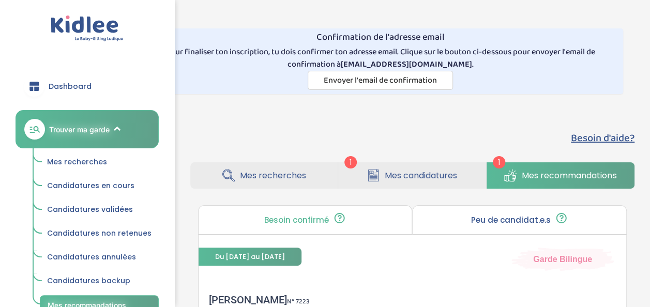
click at [442, 179] on span "Mes candidatures" at bounding box center [421, 175] width 72 height 13
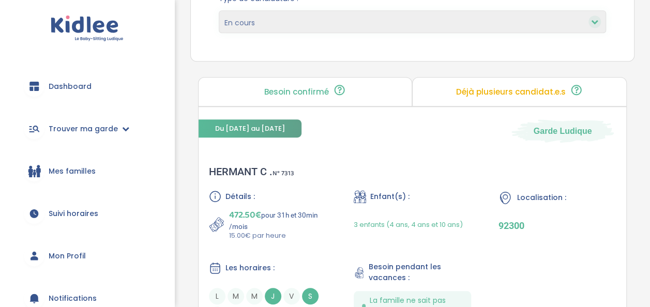
scroll to position [362, 0]
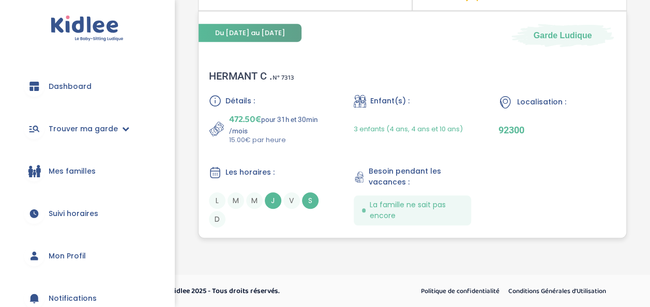
click at [295, 158] on div "Détails : 472.50€ pour 31h et 30min /mois 15.00€ par heure Enfant(s) : 3 enfant…" at bounding box center [412, 161] width 407 height 133
